Goal: Find specific page/section: Find specific page/section

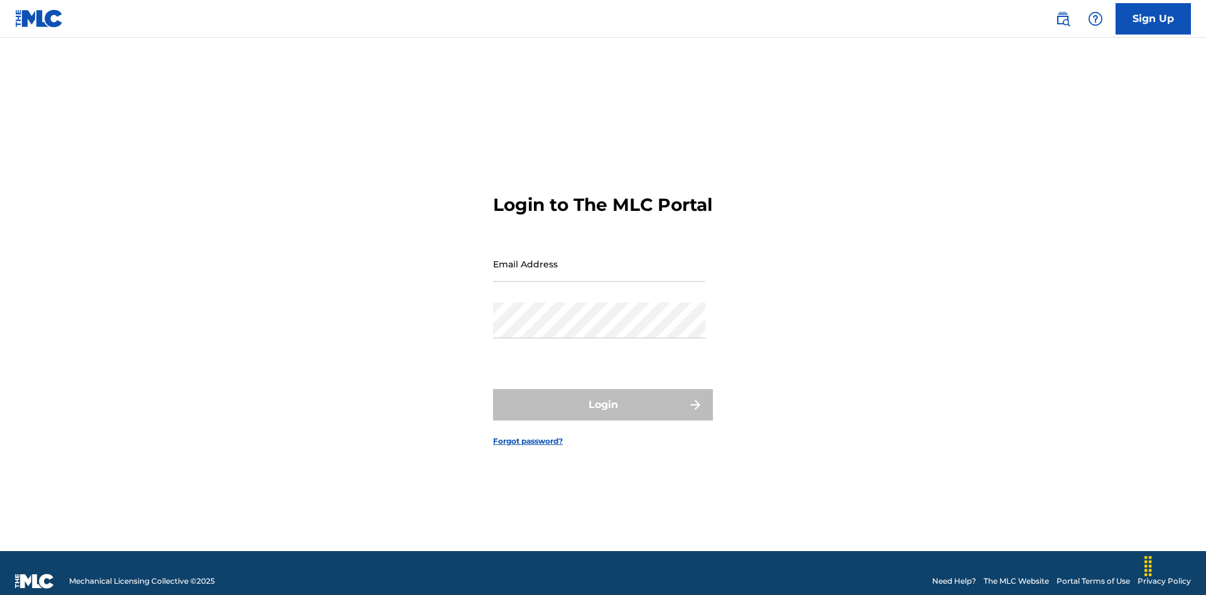
scroll to position [16, 0]
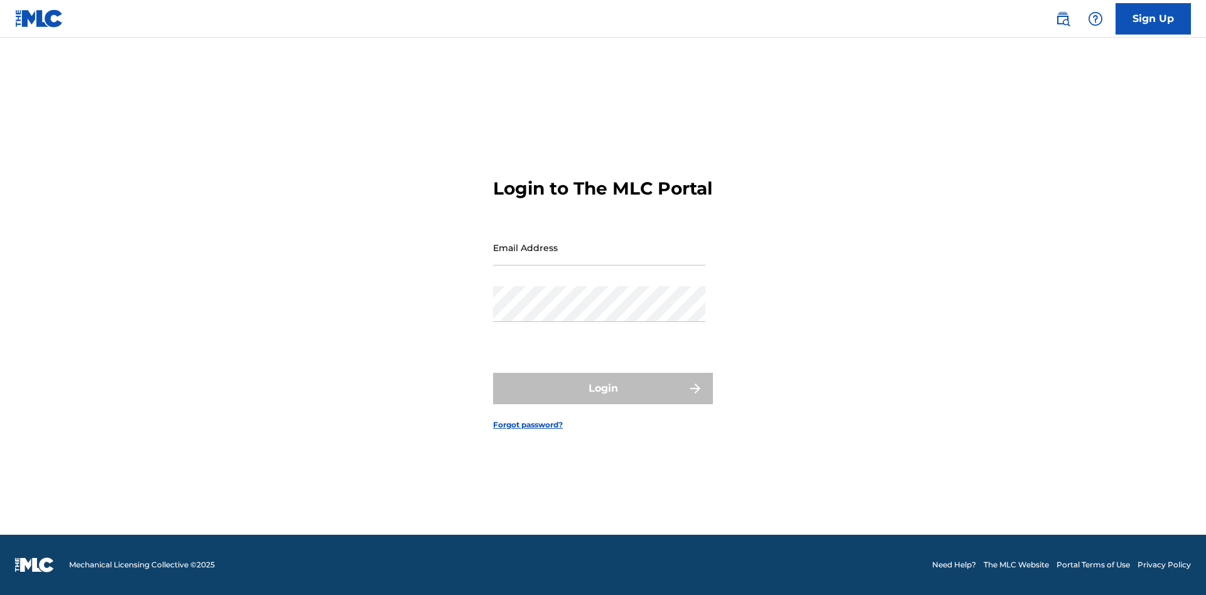
click at [599, 258] on input "Email Address" at bounding box center [599, 248] width 212 height 36
type input "[EMAIL_ADDRESS][DOMAIN_NAME]"
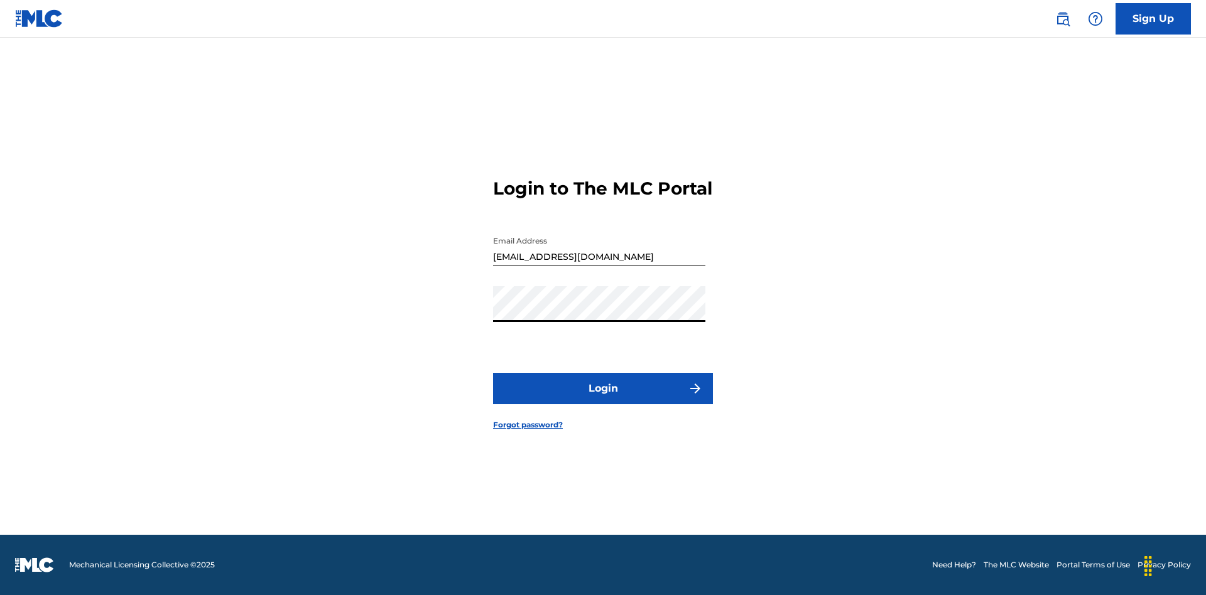
click at [603, 399] on button "Login" at bounding box center [603, 388] width 220 height 31
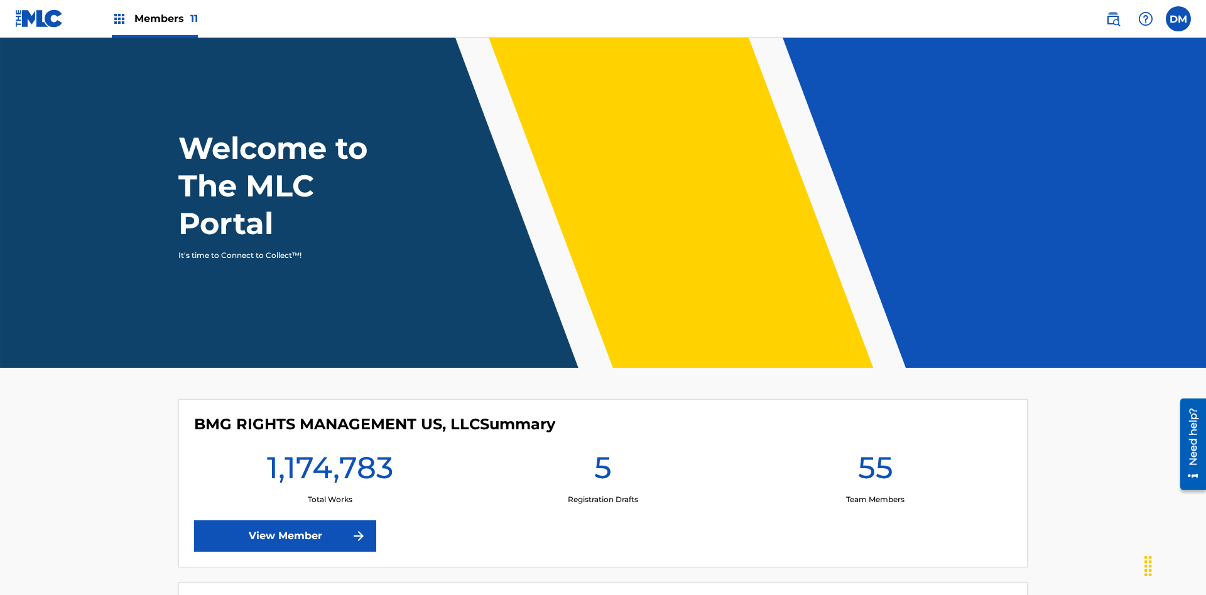
click at [155, 18] on span "Members 11" at bounding box center [165, 18] width 63 height 14
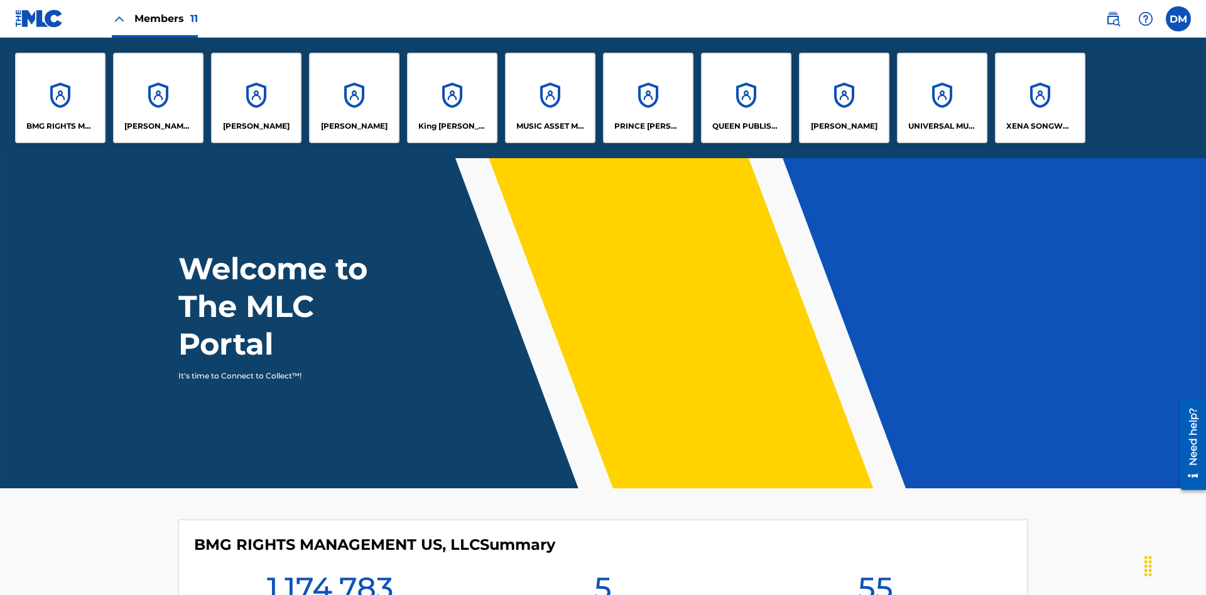
click at [354, 126] on p "[PERSON_NAME]" at bounding box center [354, 126] width 67 height 11
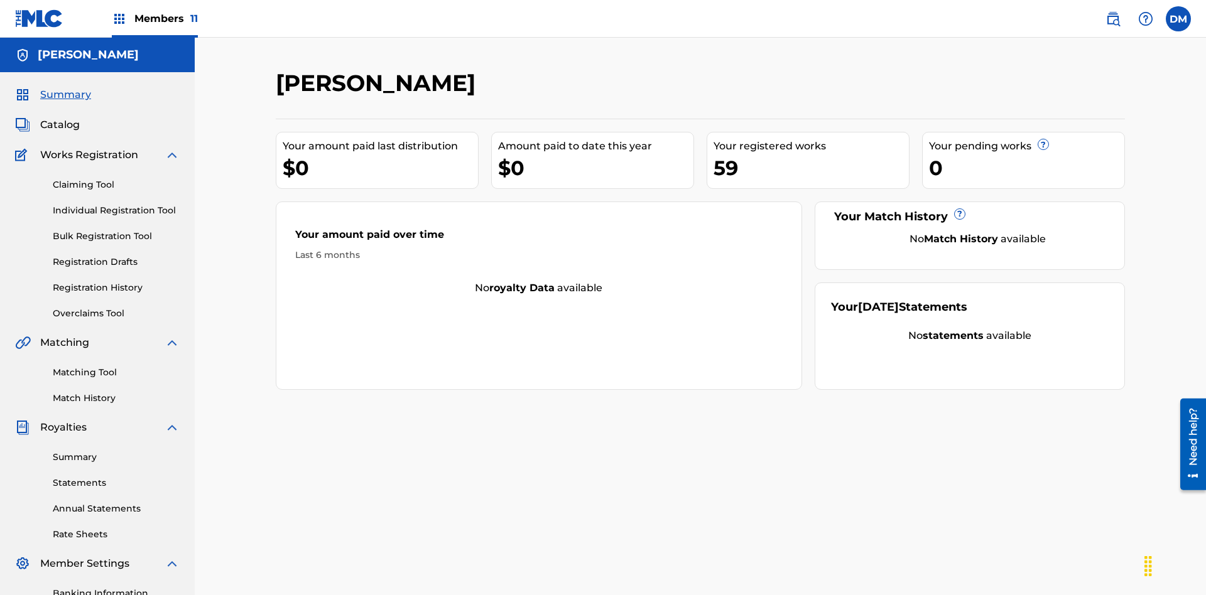
click at [116, 307] on link "Overclaims Tool" at bounding box center [116, 313] width 127 height 13
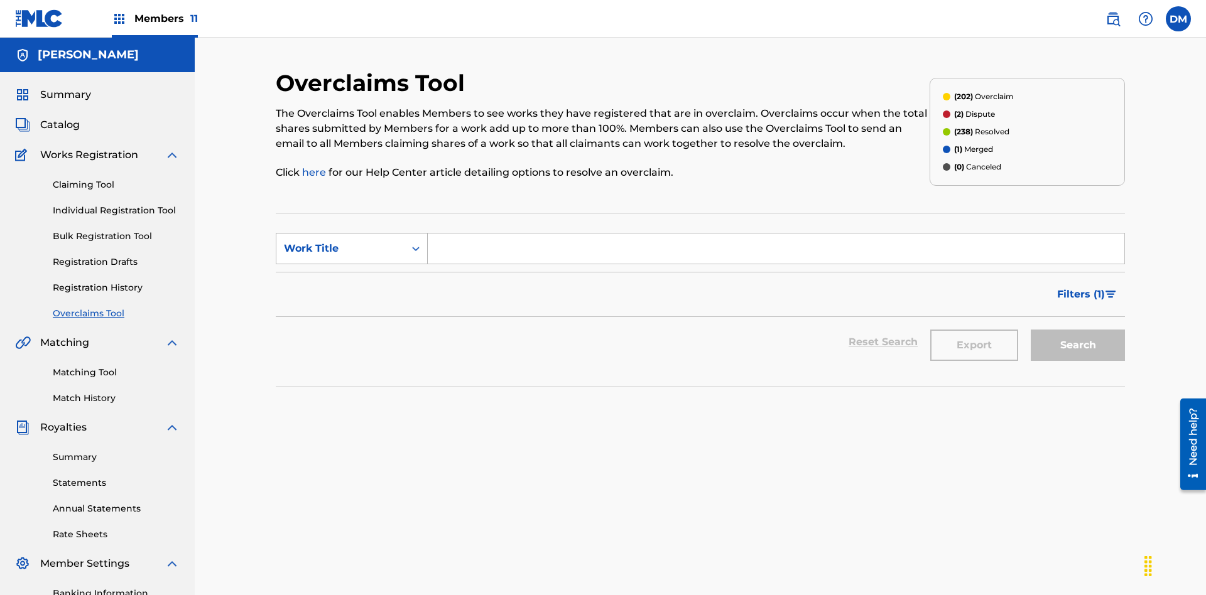
click at [340, 241] on div "Work Title" at bounding box center [340, 248] width 113 height 15
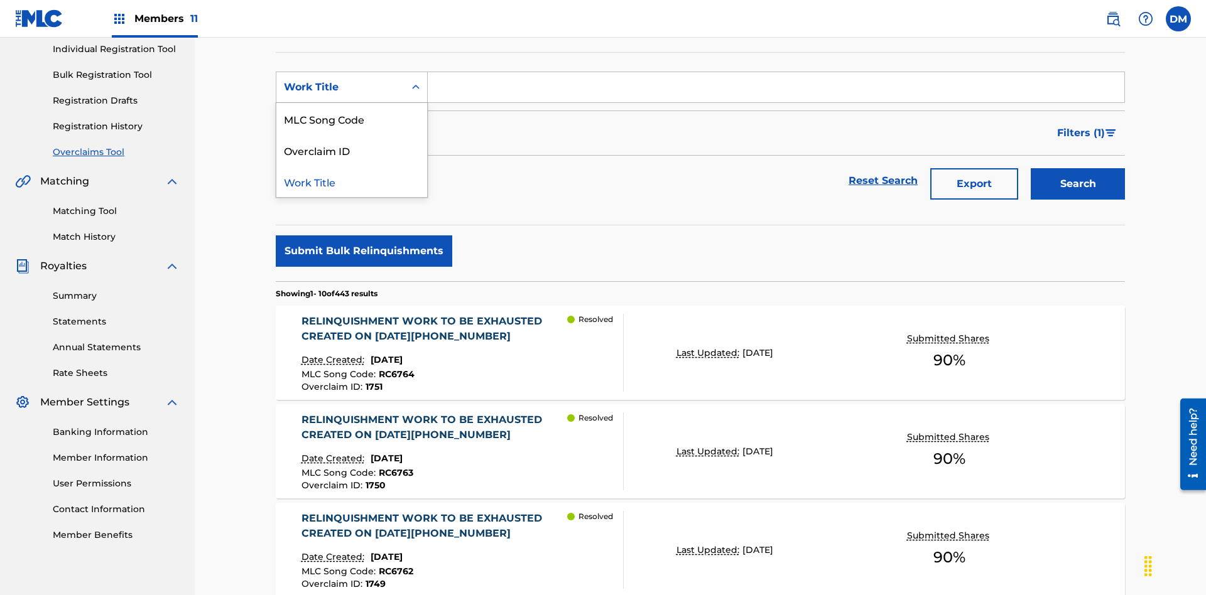
click at [352, 150] on div "Overclaim ID" at bounding box center [351, 149] width 151 height 31
